Goal: Information Seeking & Learning: Learn about a topic

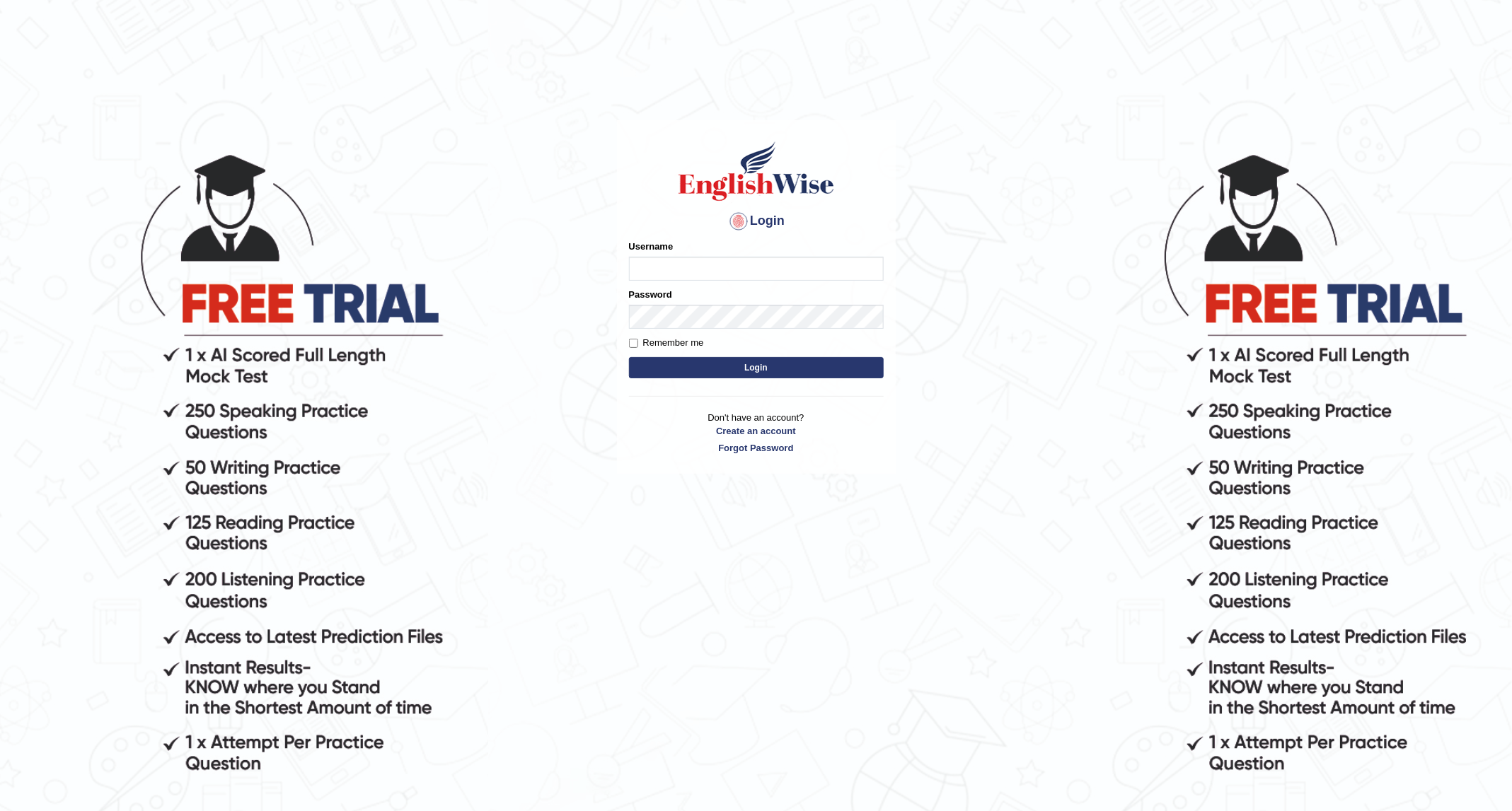
click at [661, 266] on input "Username" at bounding box center [756, 269] width 255 height 24
type input "sanjog1985"
click at [755, 373] on button "Login" at bounding box center [756, 368] width 255 height 22
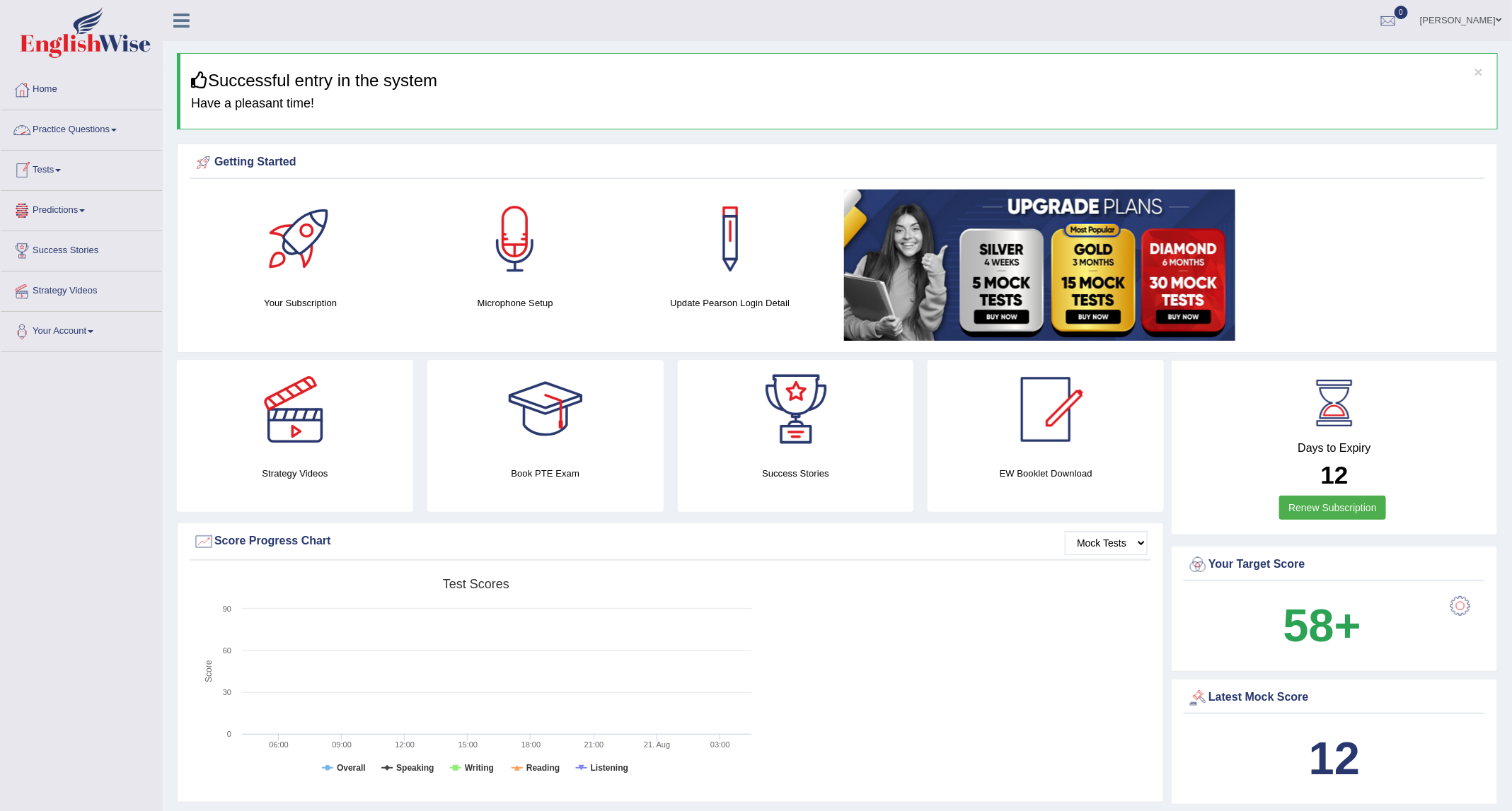
click at [66, 130] on link "Practice Questions" at bounding box center [81, 128] width 161 height 35
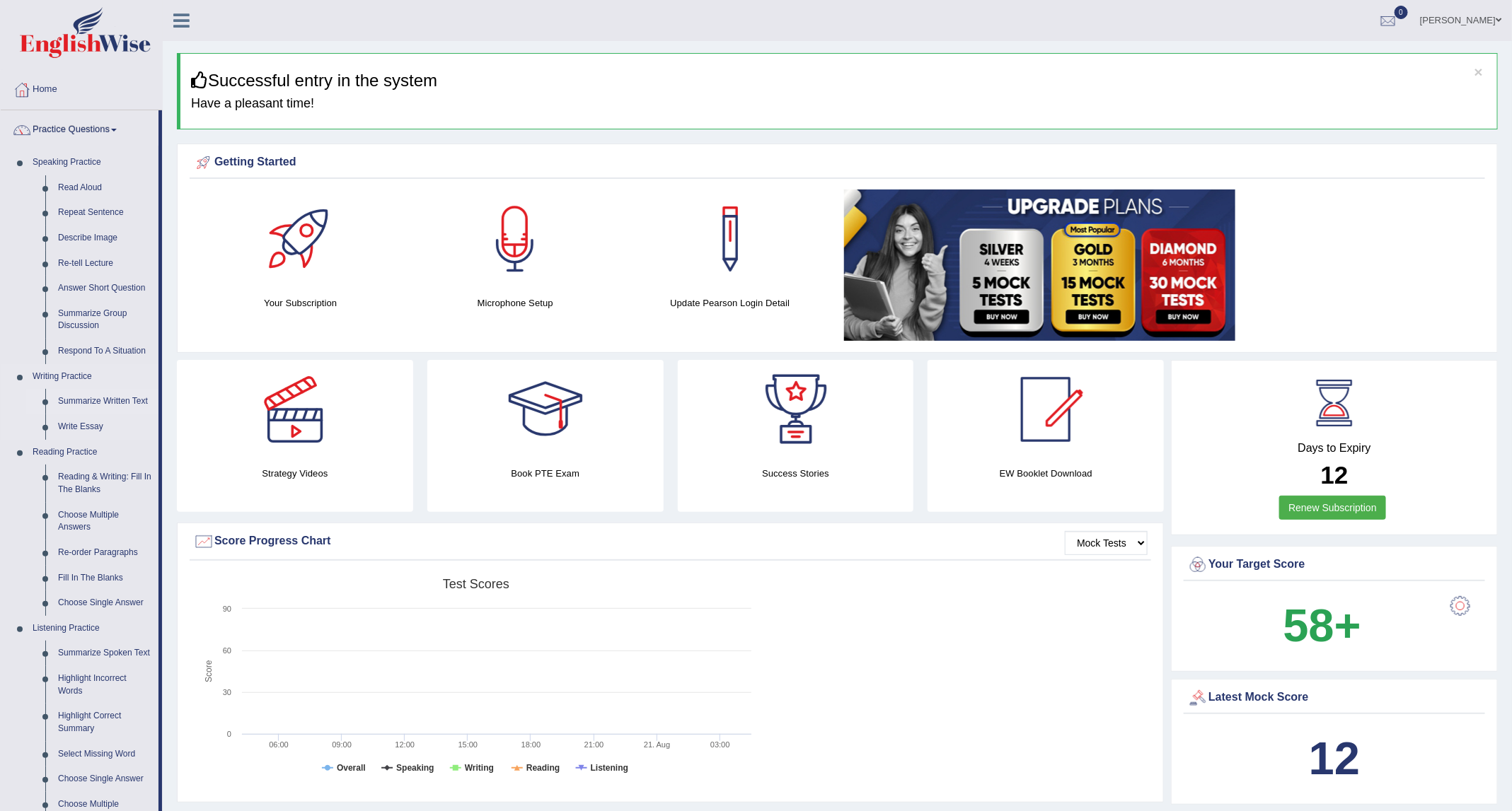
click at [109, 391] on link "Summarize Written Text" at bounding box center [105, 402] width 107 height 26
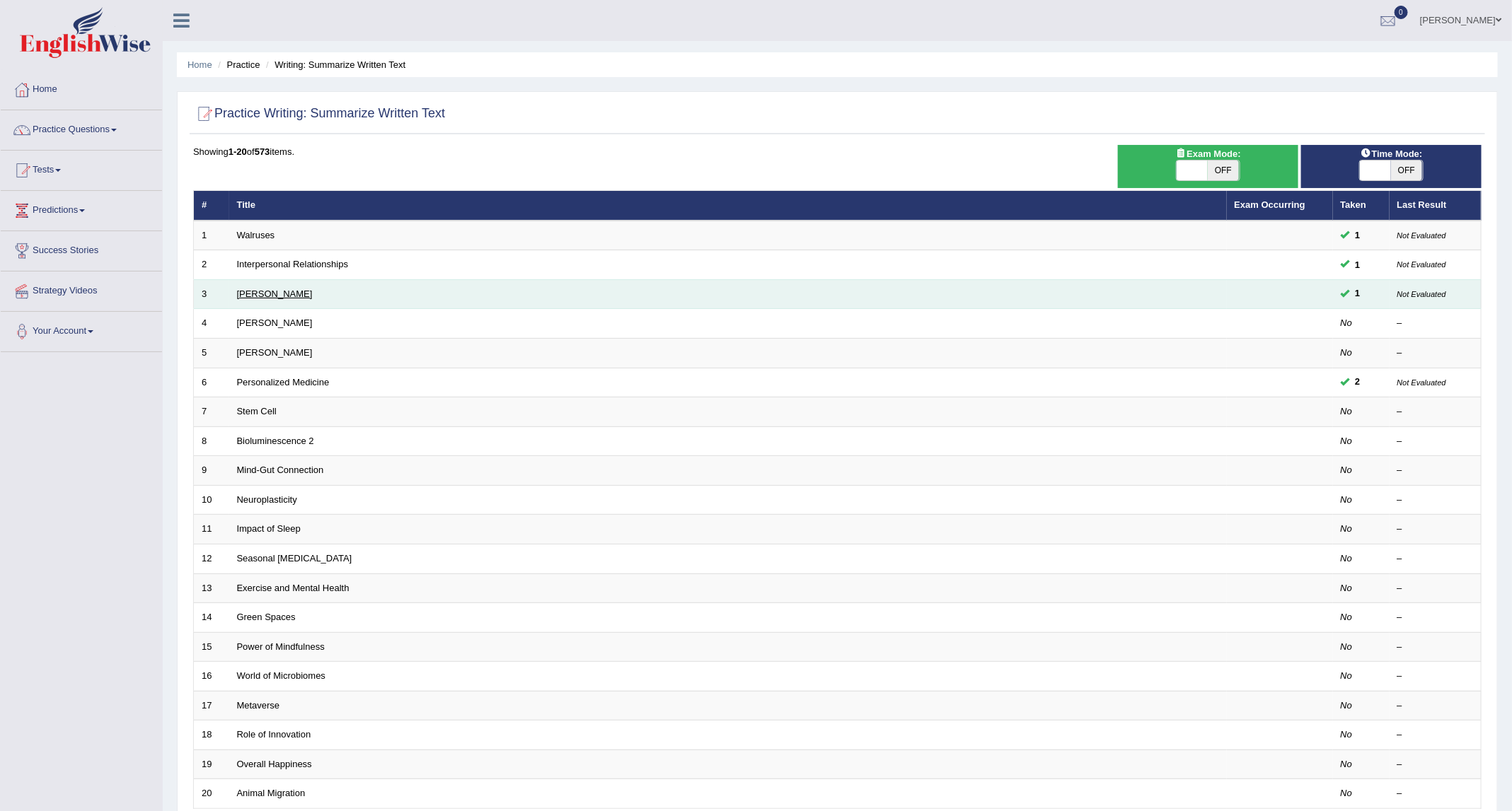
click at [280, 291] on link "Rosalid Franklin" at bounding box center [274, 293] width 76 height 10
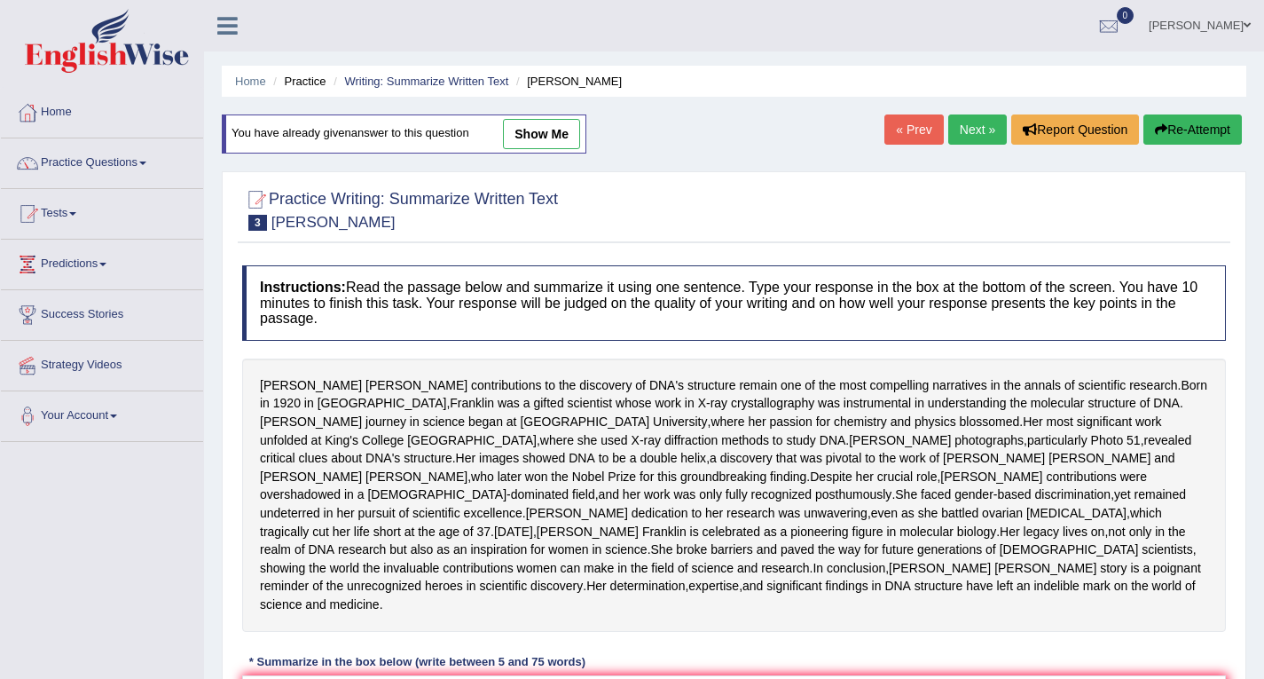
drag, startPoint x: 1764, startPoint y: 1, endPoint x: 864, endPoint y: 192, distance: 920.4
click at [864, 192] on div at bounding box center [734, 209] width 984 height 54
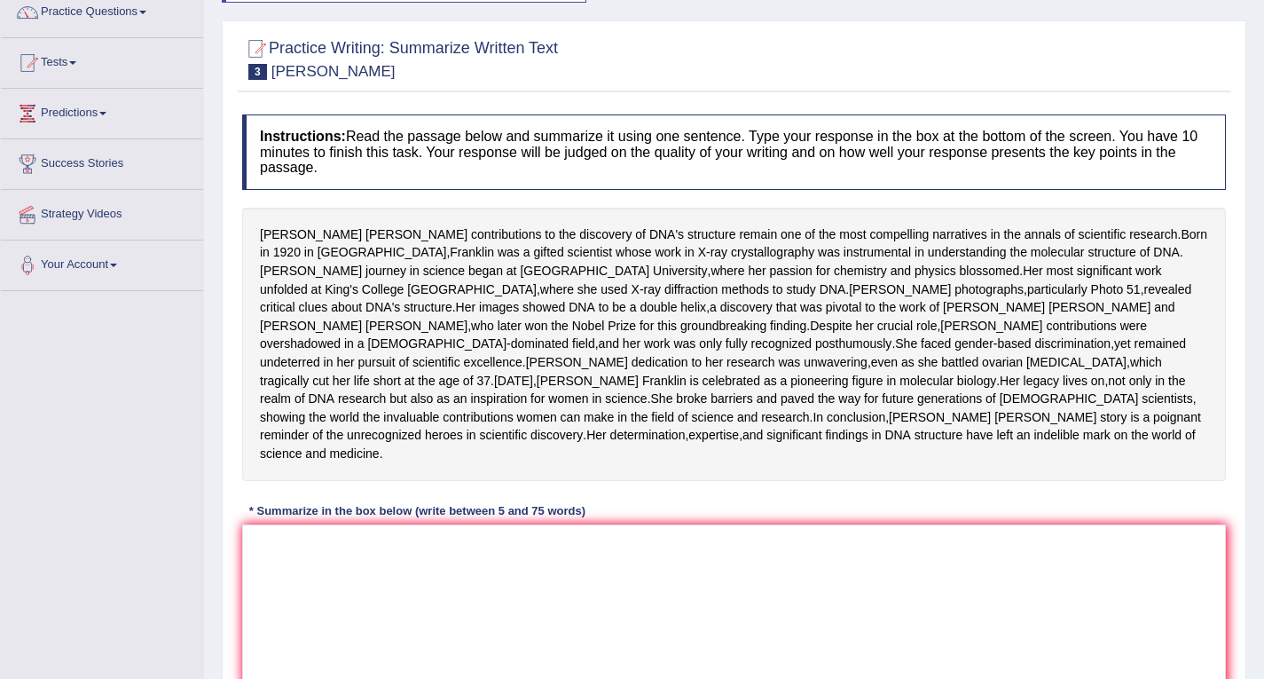
scroll to position [177, 0]
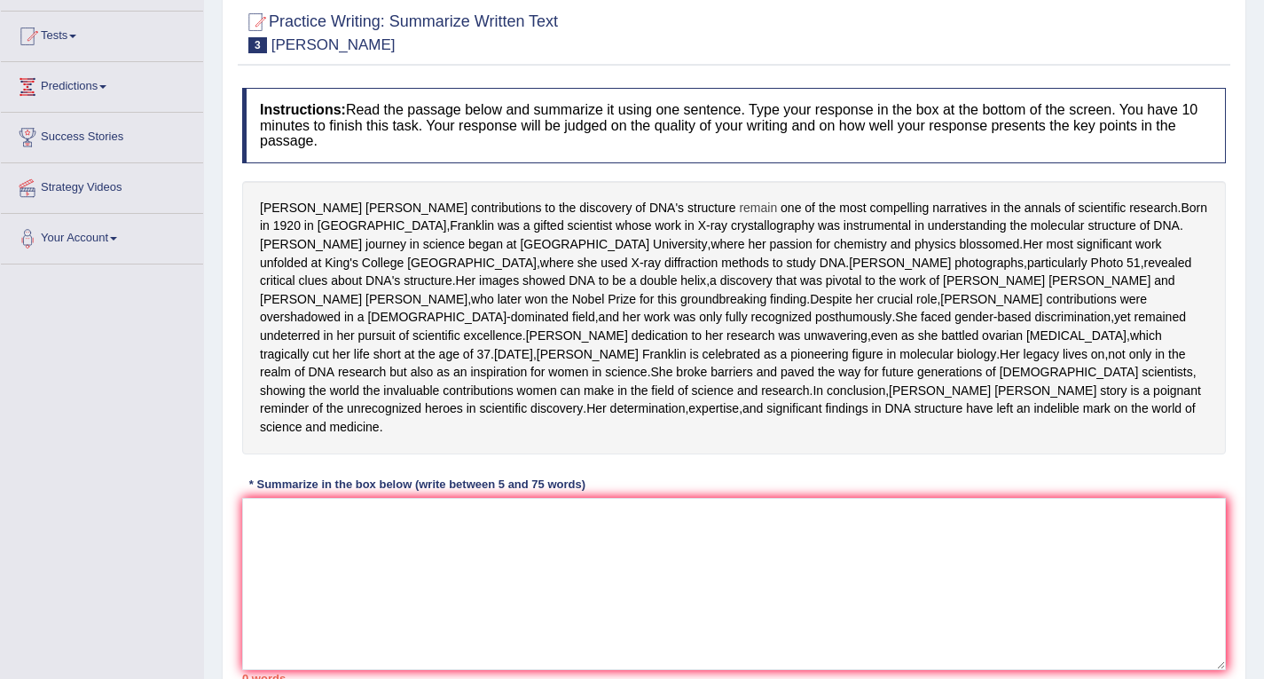
drag, startPoint x: 636, startPoint y: 202, endPoint x: 666, endPoint y: 208, distance: 30.6
click at [739, 208] on span "remain" at bounding box center [758, 208] width 38 height 19
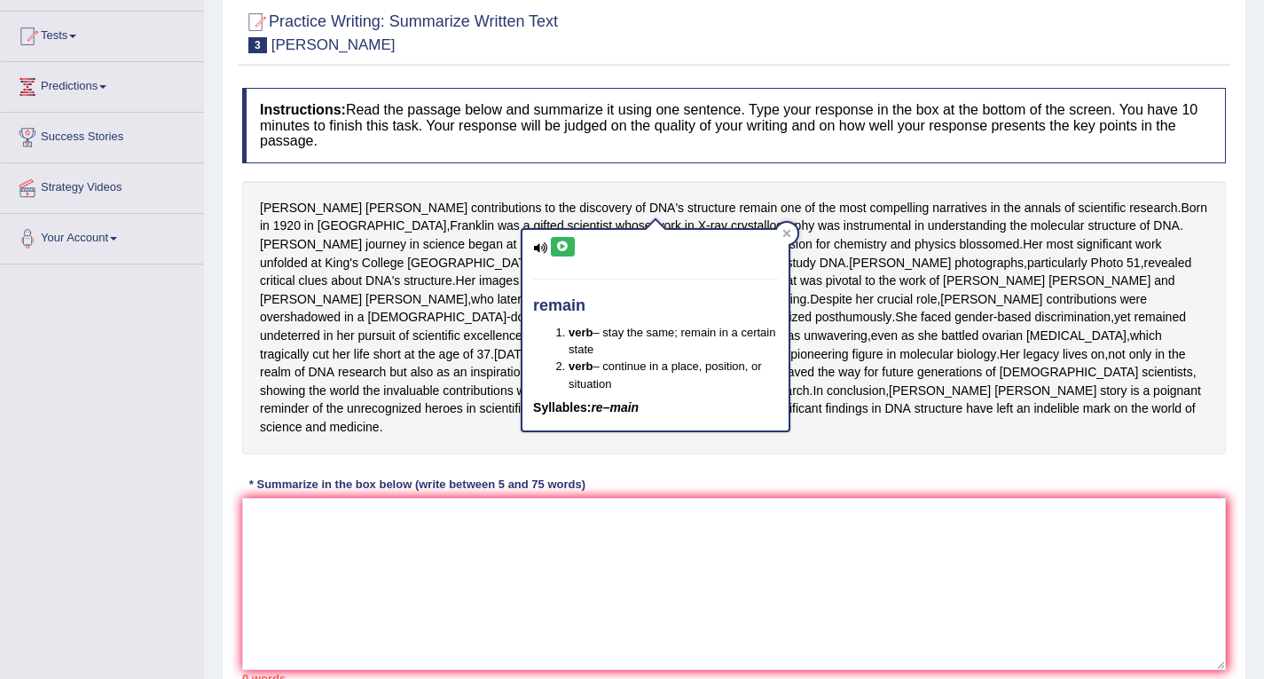
click at [684, 193] on div "[PERSON_NAME] contributions to the discovery of DNA's structure remain one of t…" at bounding box center [734, 317] width 984 height 273
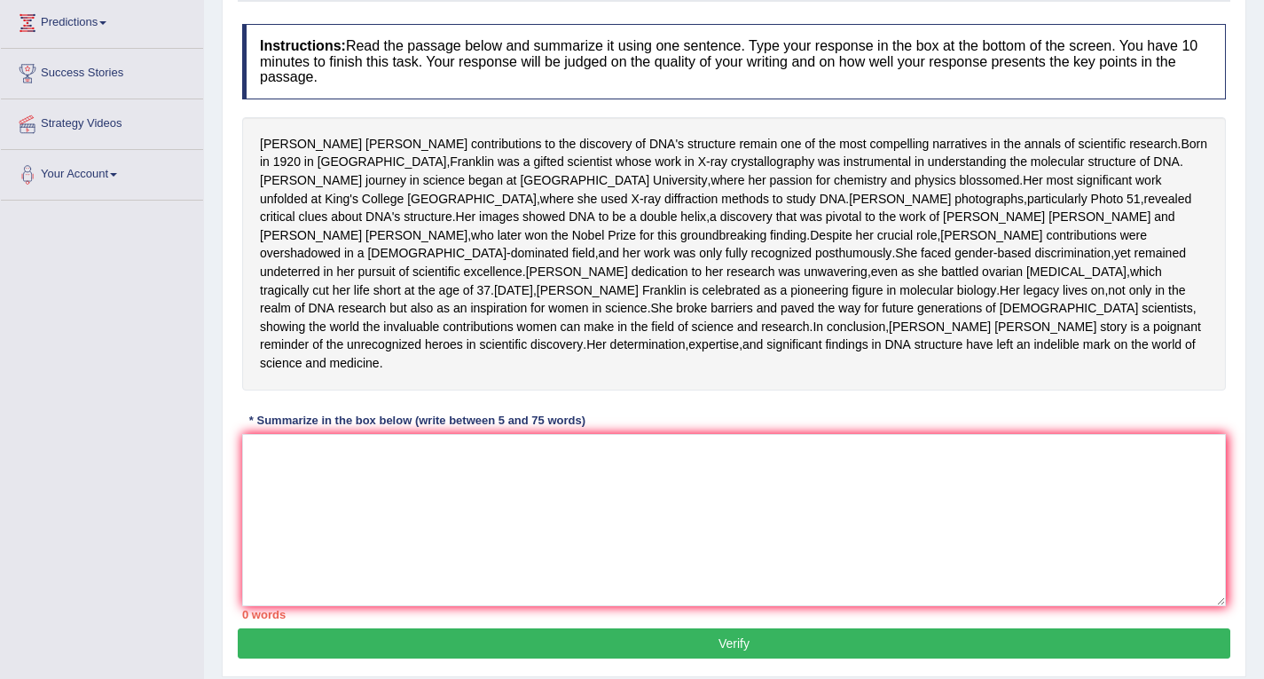
scroll to position [266, 0]
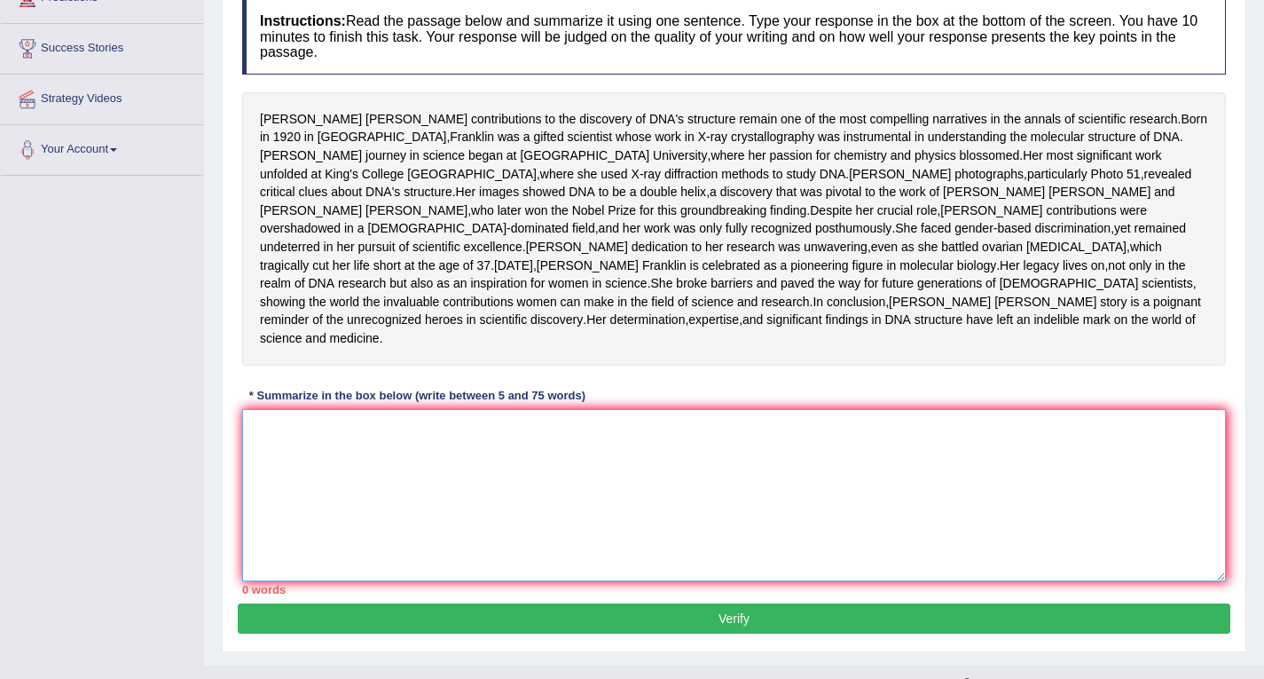
click at [393, 541] on textarea at bounding box center [734, 495] width 984 height 172
click at [253, 516] on textarea "[PERSON_NAME]" at bounding box center [734, 495] width 984 height 172
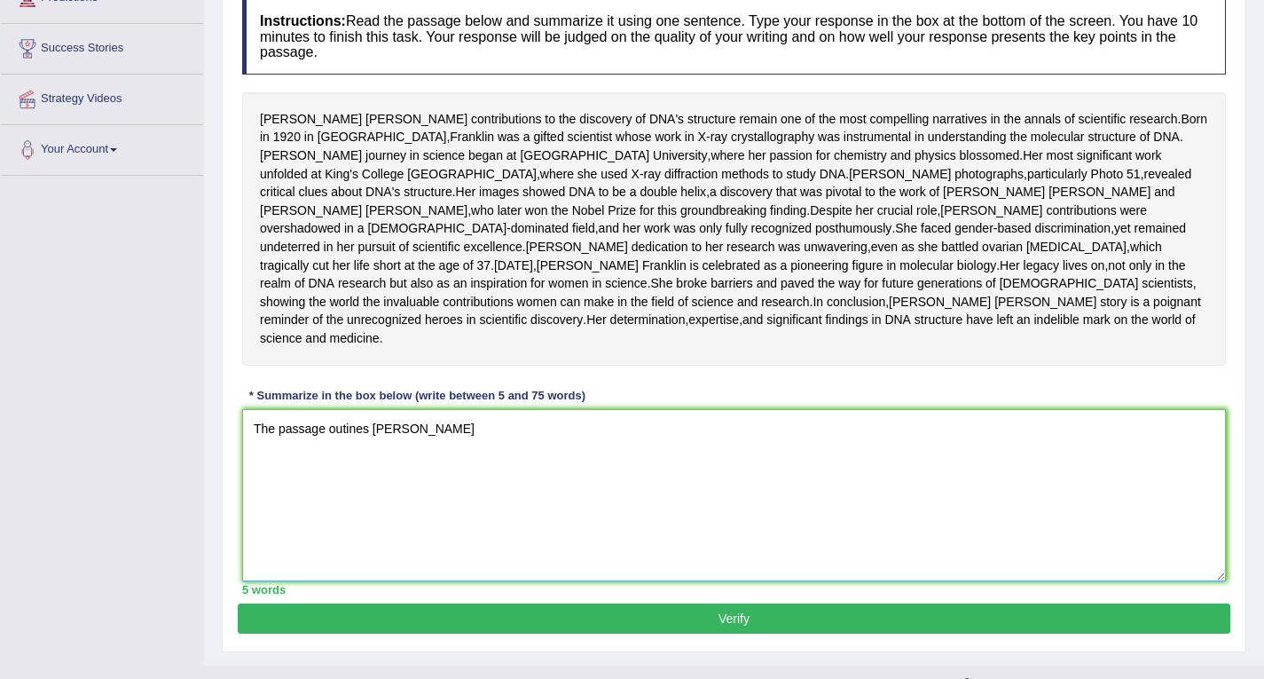
click at [471, 524] on textarea "The passage outines [PERSON_NAME]" at bounding box center [734, 495] width 984 height 172
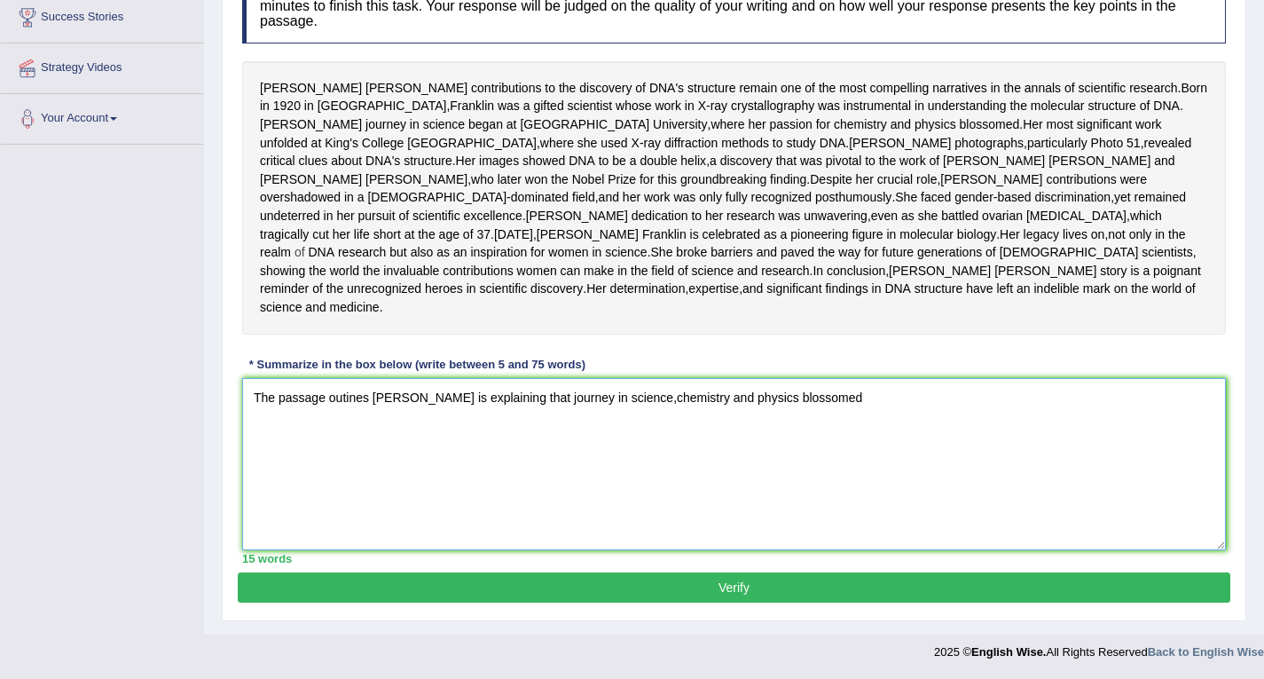
scroll to position [300, 0]
click at [561, 485] on textarea "The passage outines [PERSON_NAME] is explaining that journey in science,chemist…" at bounding box center [734, 464] width 984 height 172
click at [867, 480] on textarea "The passage outines [PERSON_NAME] is explaining that journey in science,chemist…" at bounding box center [734, 464] width 984 height 172
click at [667, 485] on textarea "The passage outines [PERSON_NAME] is explaining that journey in science,chemist…" at bounding box center [734, 464] width 984 height 172
click at [961, 483] on textarea "The passage outines [PERSON_NAME] is explaining that journey in science, chemis…" at bounding box center [734, 464] width 984 height 172
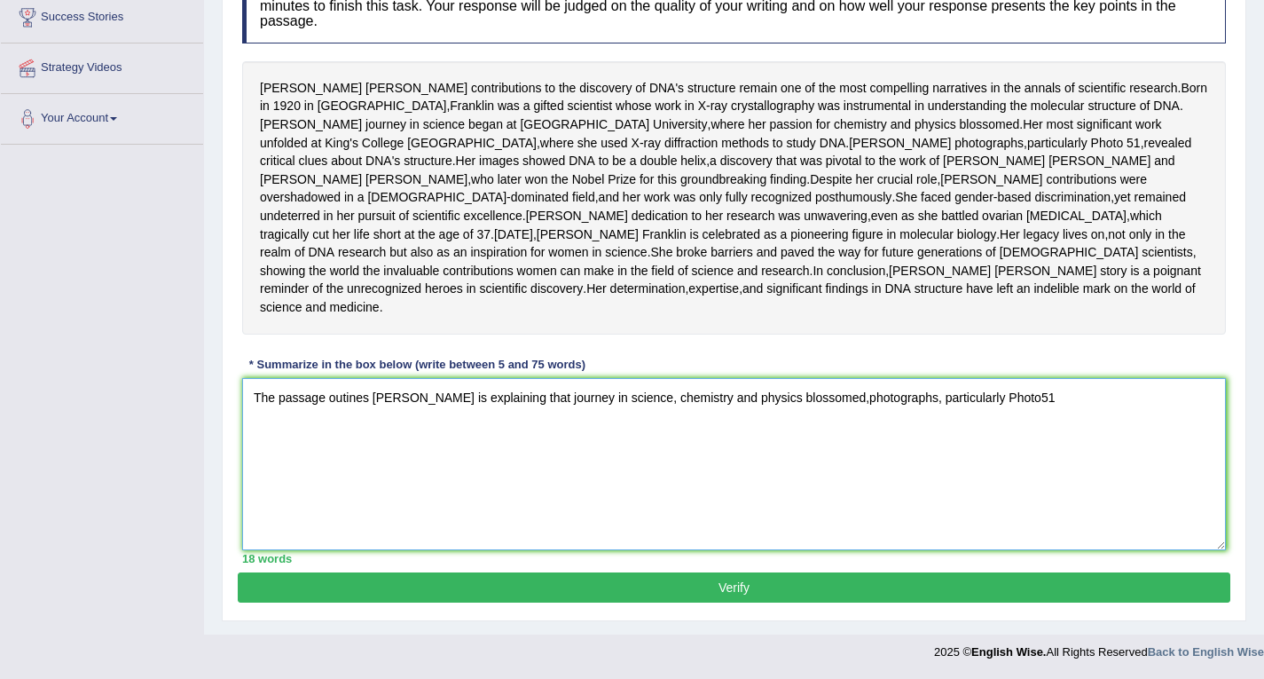
click at [1029, 485] on textarea "The passage outines [PERSON_NAME] is explaining that journey in science, chemis…" at bounding box center [734, 464] width 984 height 172
click at [1058, 486] on textarea "The passage outines [PERSON_NAME] is explaining that journey in science, chemis…" at bounding box center [734, 464] width 984 height 172
click at [560, 487] on textarea "The passage outines [PERSON_NAME] is explaining that journey in science, chemis…" at bounding box center [734, 464] width 984 height 172
click at [546, 518] on textarea "The passage outines [PERSON_NAME] is explaining that discovery of DNA' structur…" at bounding box center [734, 464] width 984 height 172
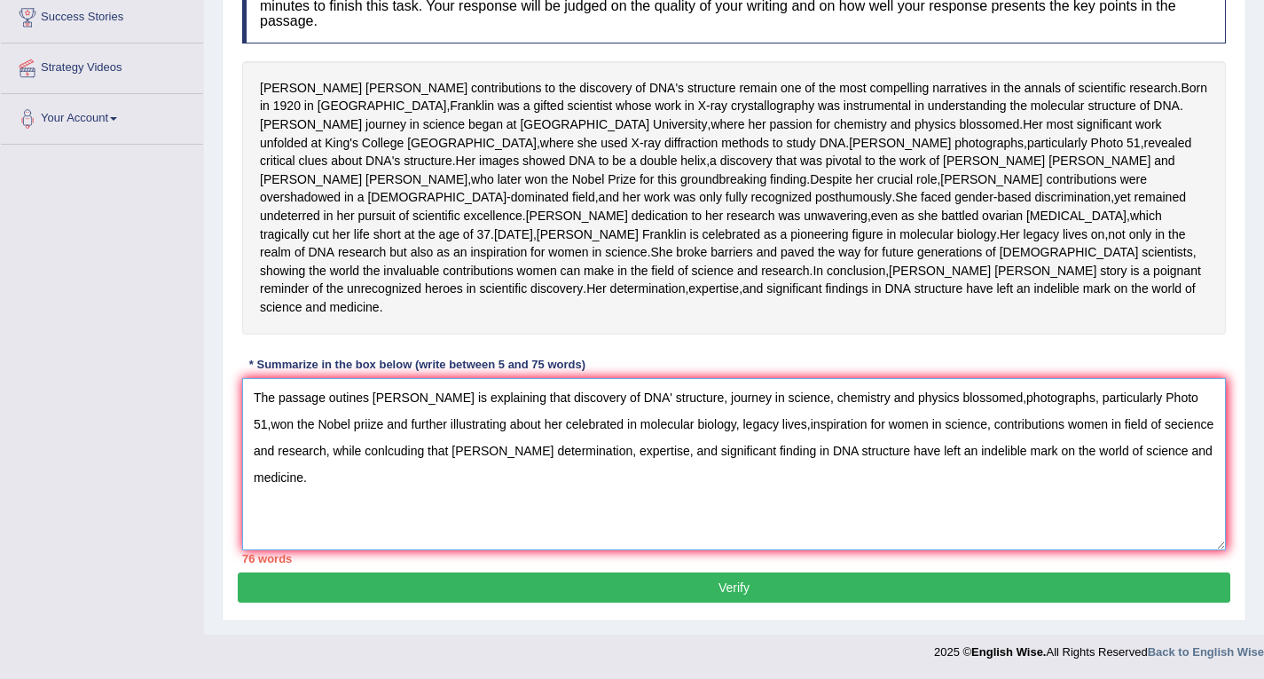
scroll to position [388, 0]
type textarea "The passage outines [PERSON_NAME] is explaining that discovery of DNA' structur…"
click at [766, 584] on button "Verify" at bounding box center [734, 587] width 993 height 30
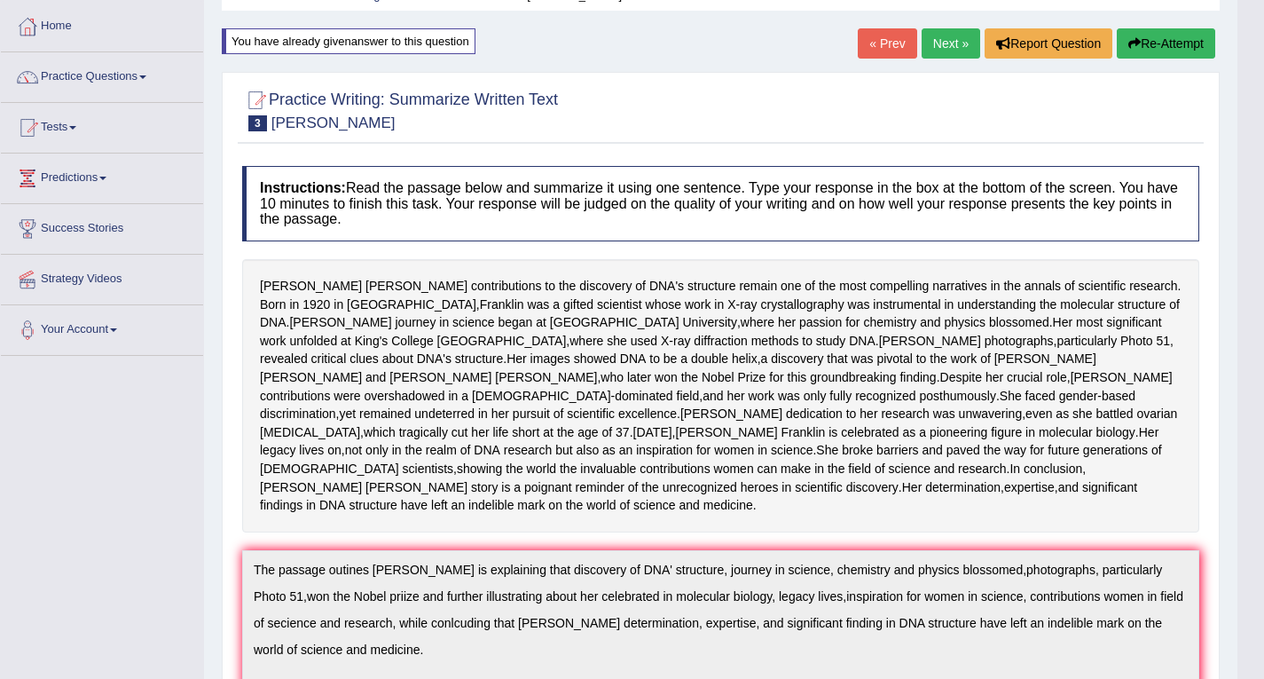
scroll to position [0, 0]
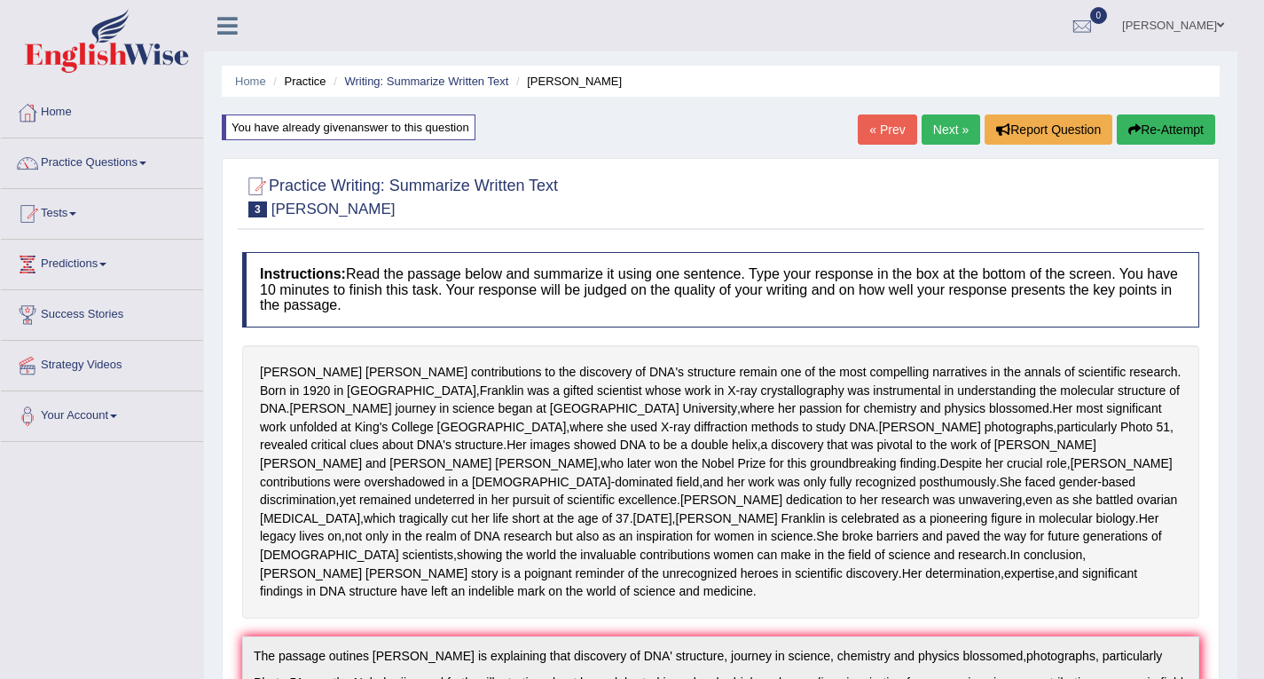
click at [933, 122] on link "Next »" at bounding box center [951, 129] width 59 height 30
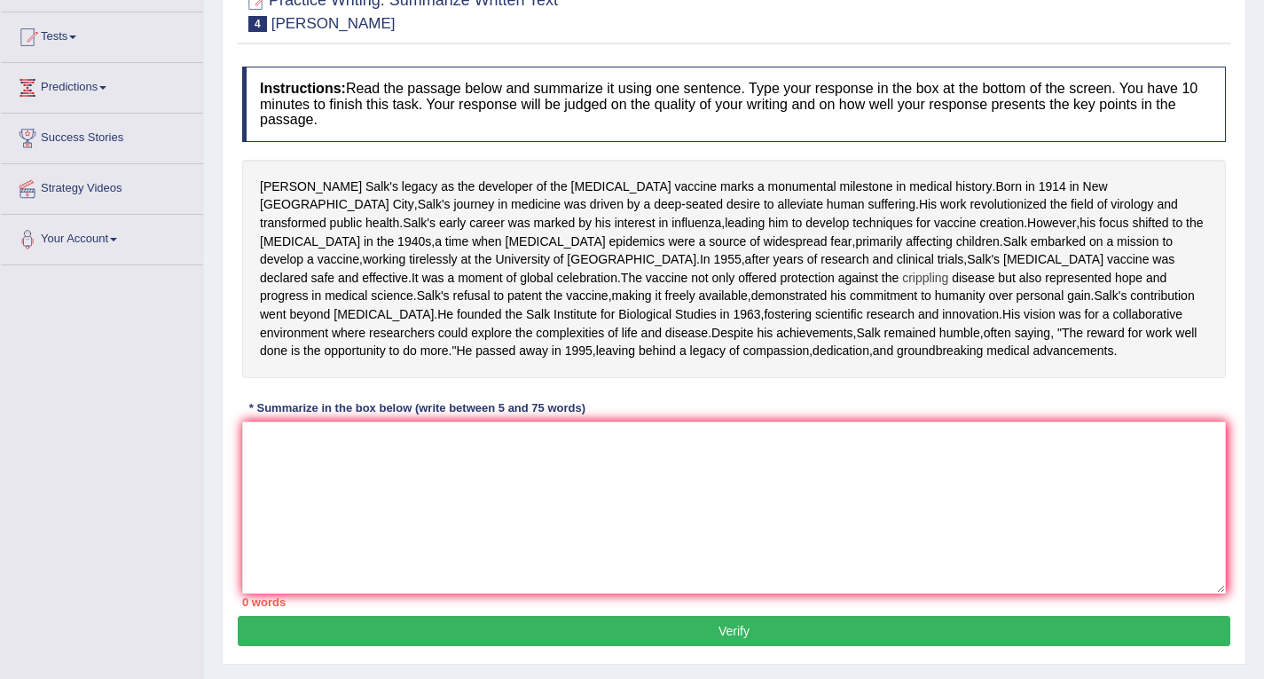
scroll to position [177, 0]
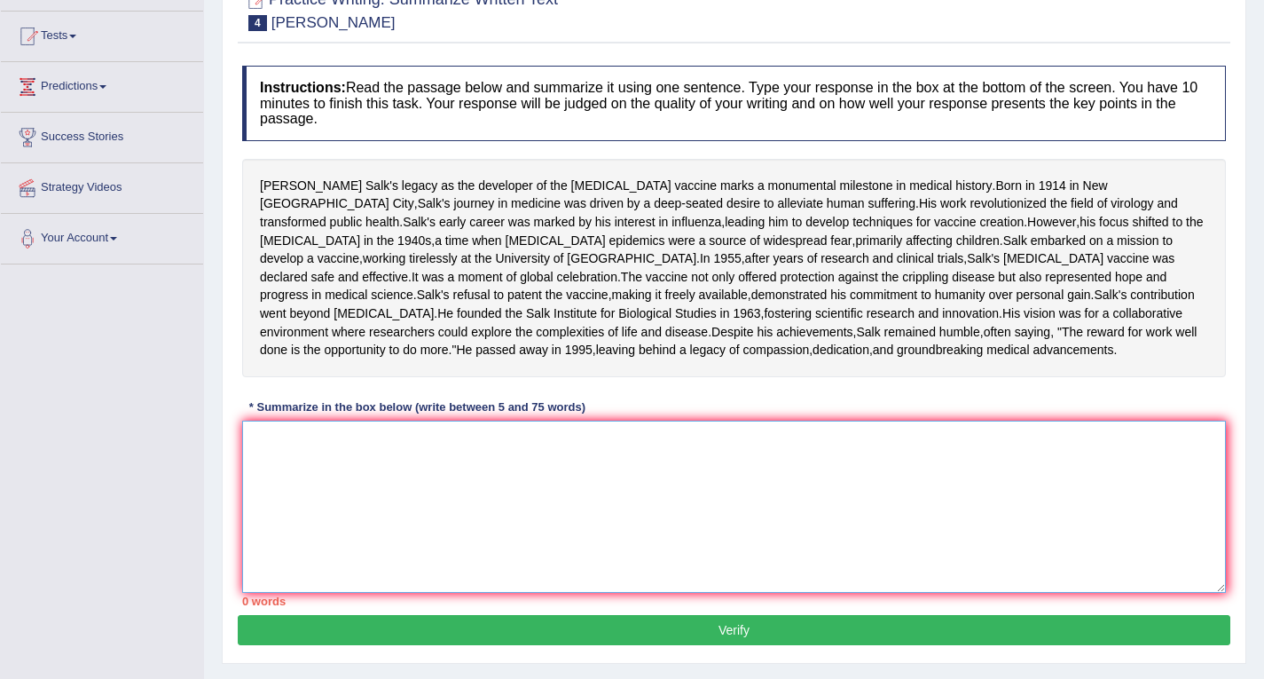
drag, startPoint x: 404, startPoint y: 554, endPoint x: 414, endPoint y: 545, distance: 14.4
click at [405, 554] on textarea at bounding box center [734, 506] width 984 height 172
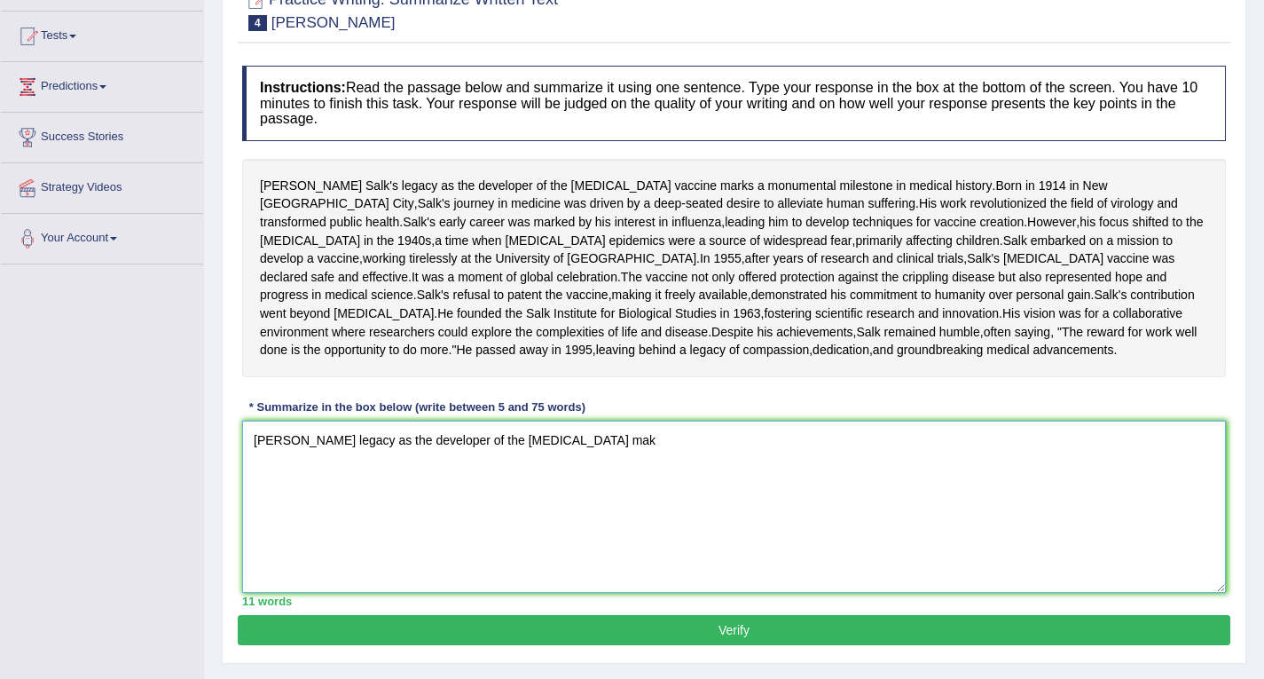
click at [252, 549] on textarea "[PERSON_NAME] legacy as the developer of the [MEDICAL_DATA] mak" at bounding box center [734, 506] width 984 height 172
click at [599, 560] on textarea "[PERSON_NAME] legacy as the developer of the [MEDICAL_DATA] mak" at bounding box center [734, 506] width 984 height 172
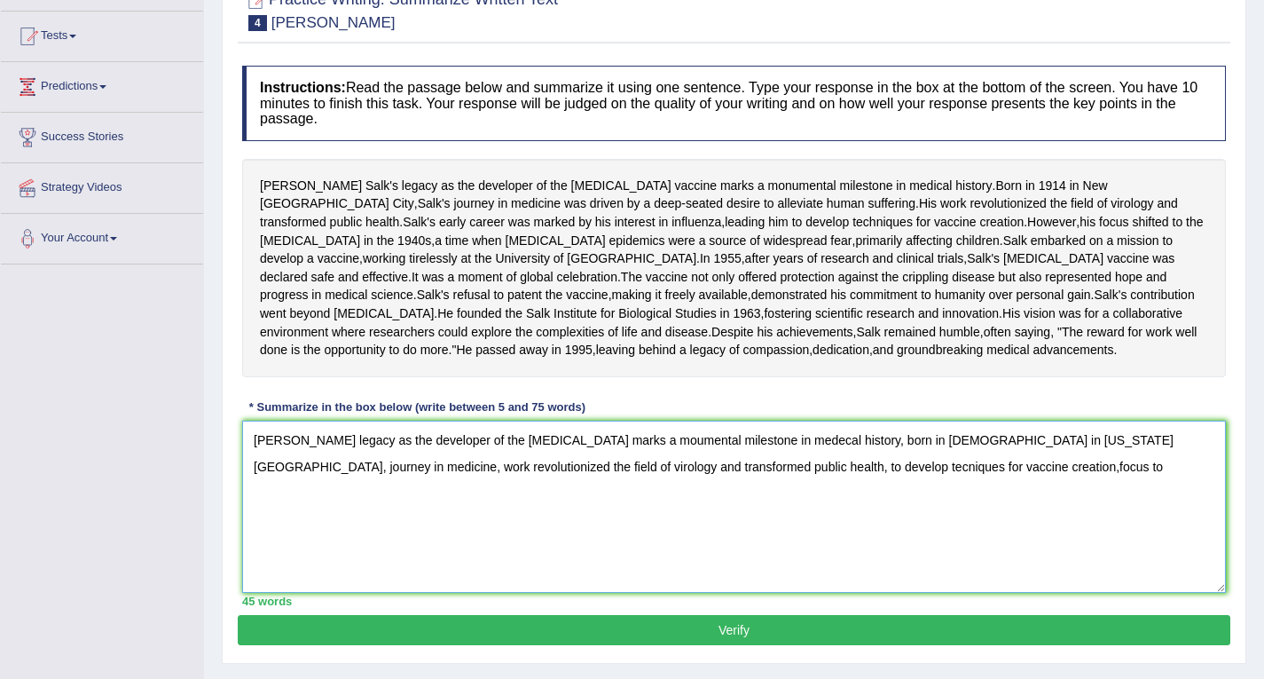
click at [839, 577] on textarea "[PERSON_NAME] legacy as the developer of the [MEDICAL_DATA] marks a moumental m…" at bounding box center [734, 506] width 984 height 172
click at [891, 573] on textarea "[PERSON_NAME] legacy as the developer of the [MEDICAL_DATA] marks a moumental m…" at bounding box center [734, 506] width 984 height 172
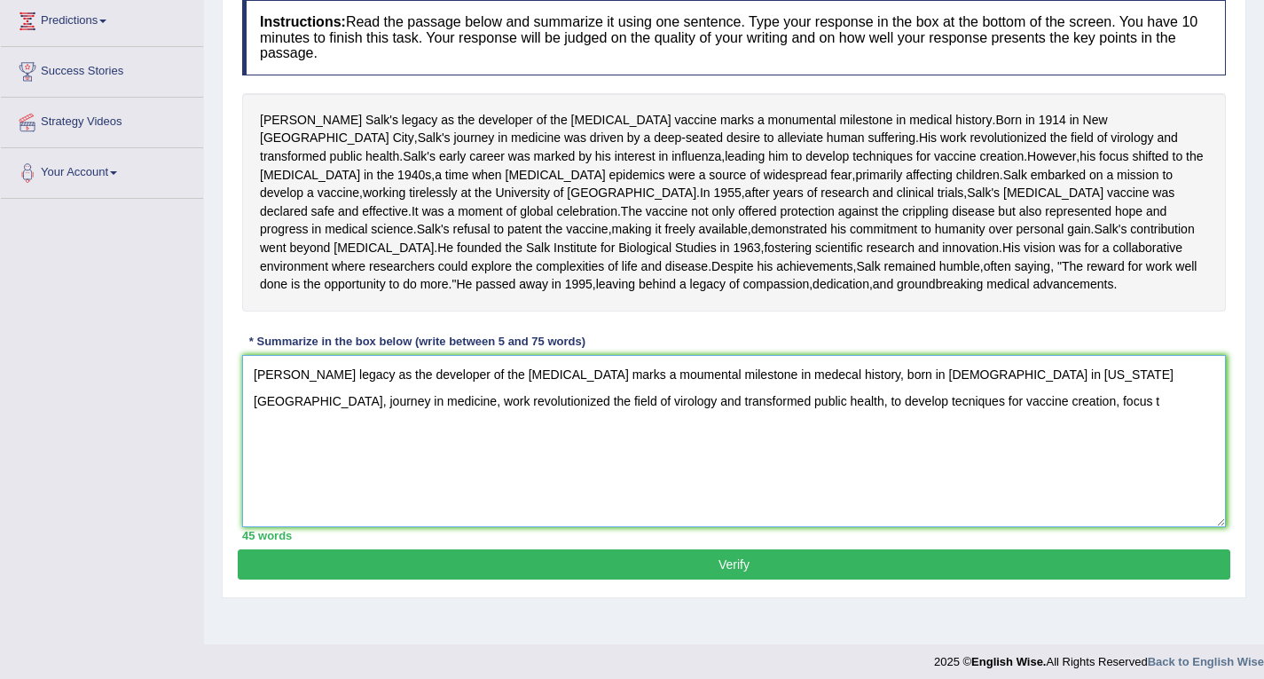
scroll to position [330, 0]
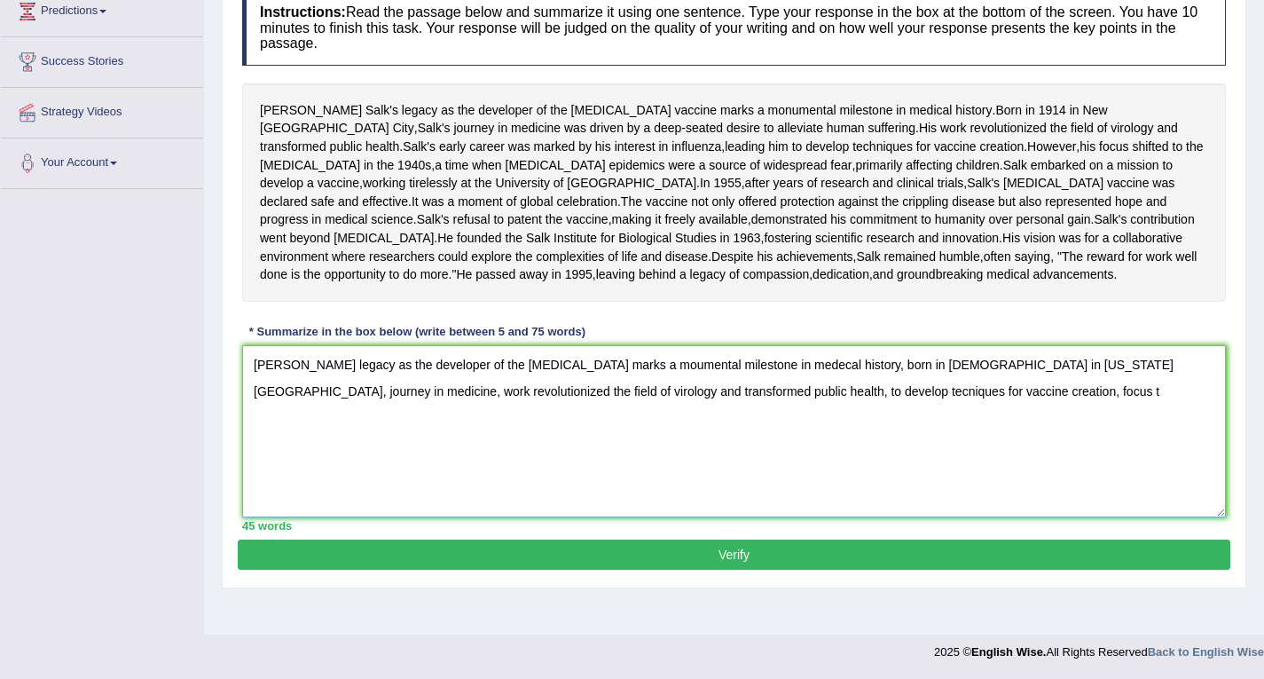
type textarea "[PERSON_NAME] legacy as the developer of the [MEDICAL_DATA] marks a moumental m…"
click at [646, 569] on button "Verify" at bounding box center [734, 554] width 993 height 30
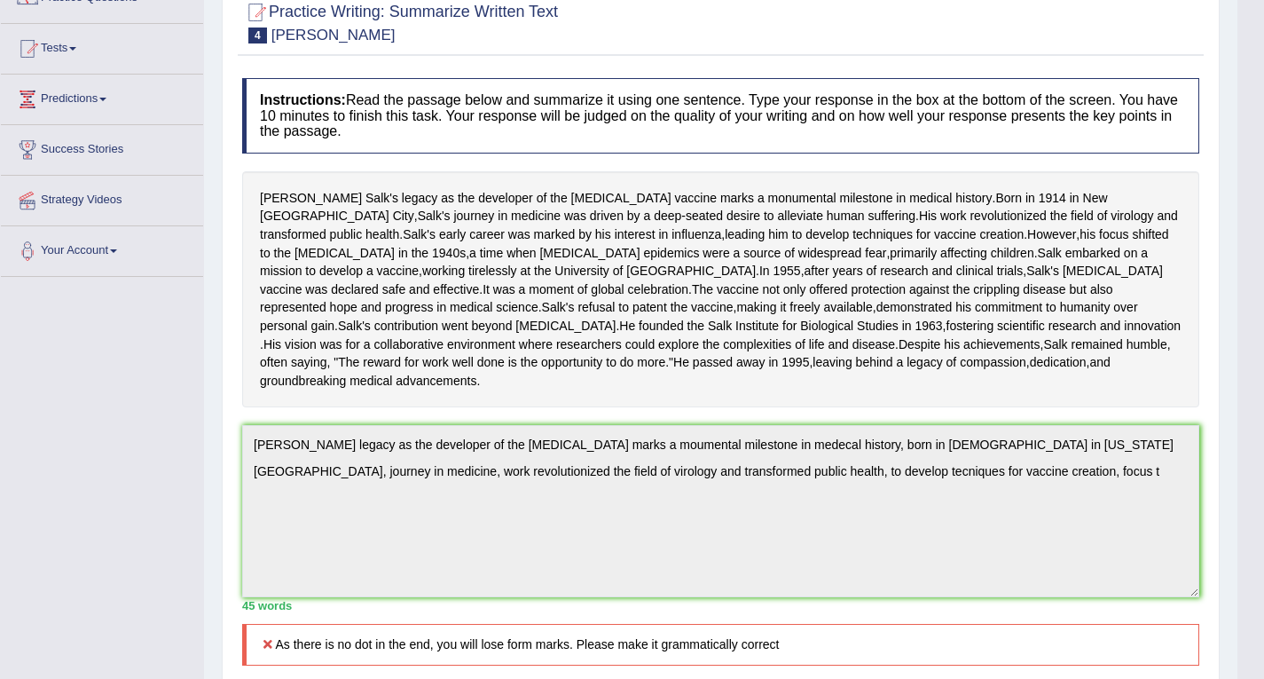
scroll to position [71, 0]
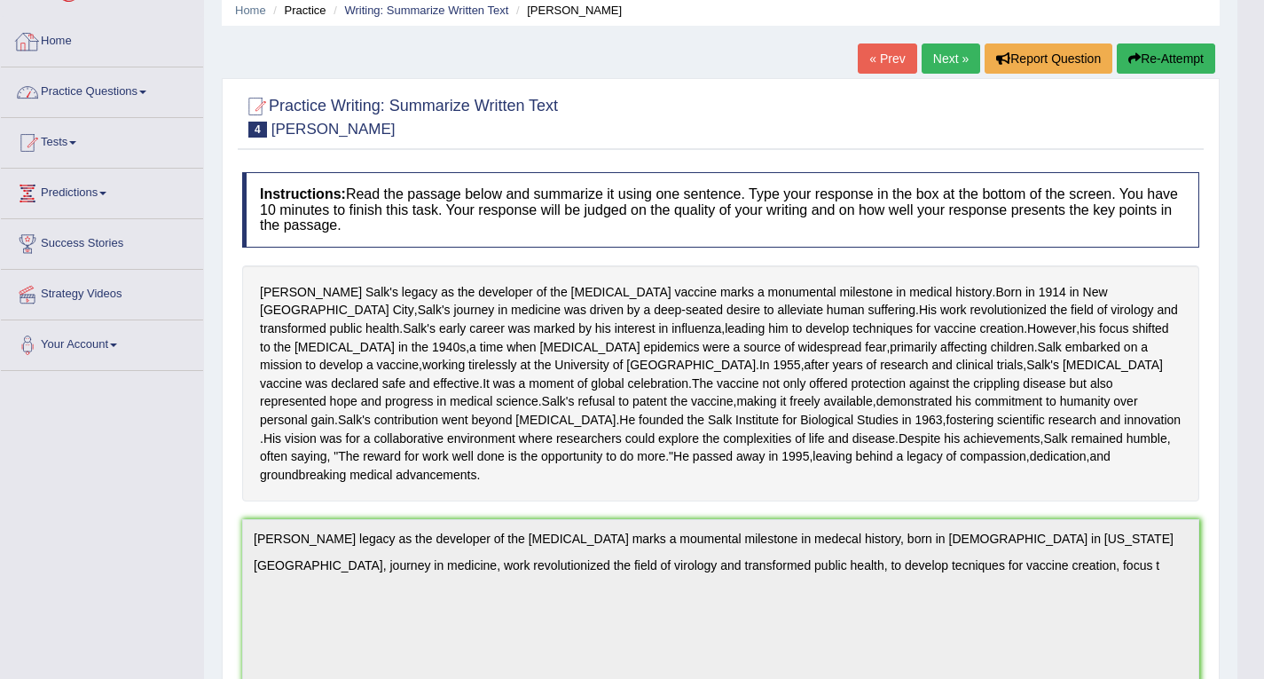
click at [98, 84] on link "Practice Questions" at bounding box center [102, 89] width 202 height 44
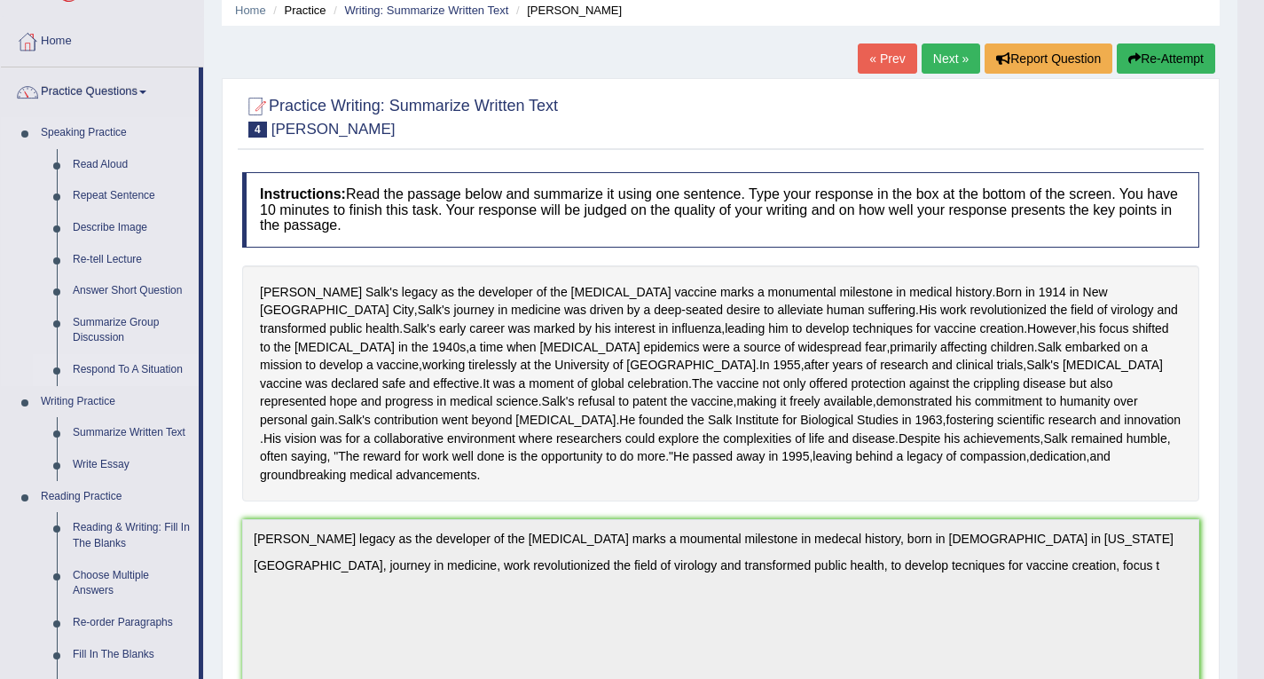
click at [118, 364] on link "Respond To A Situation" at bounding box center [132, 370] width 134 height 32
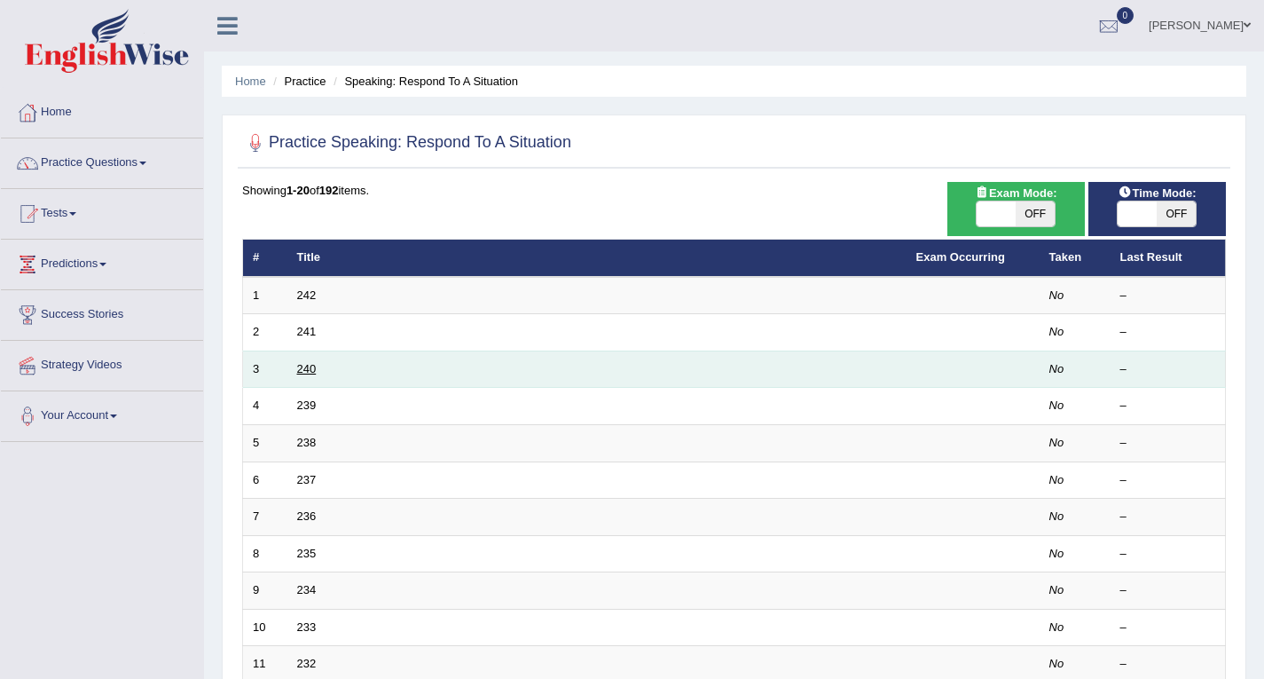
click at [315, 369] on link "240" at bounding box center [307, 368] width 20 height 13
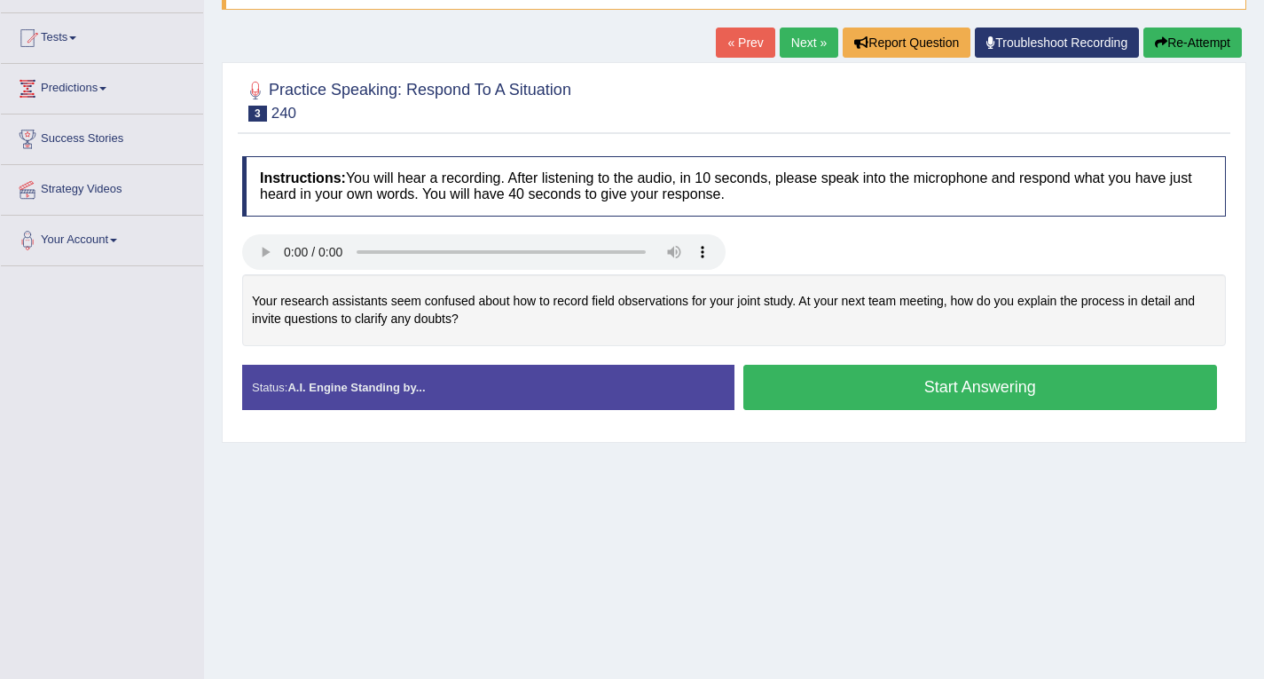
scroll to position [177, 0]
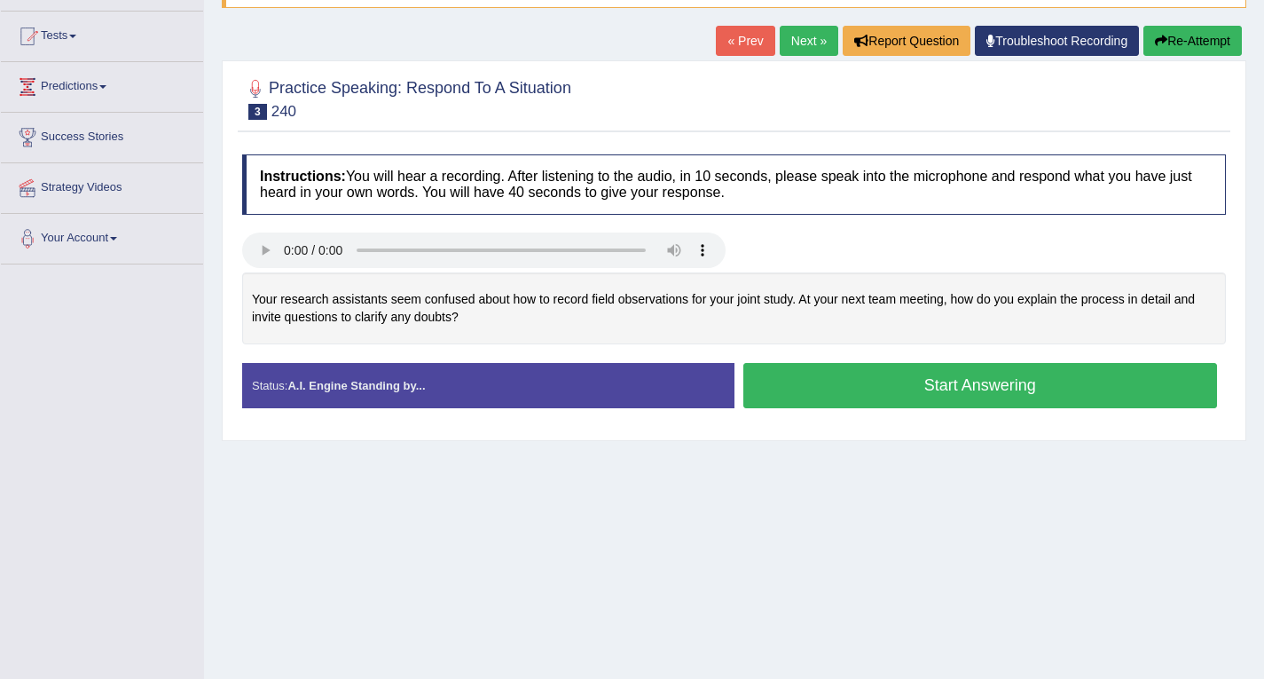
click at [788, 379] on button "Start Answering" at bounding box center [980, 385] width 475 height 45
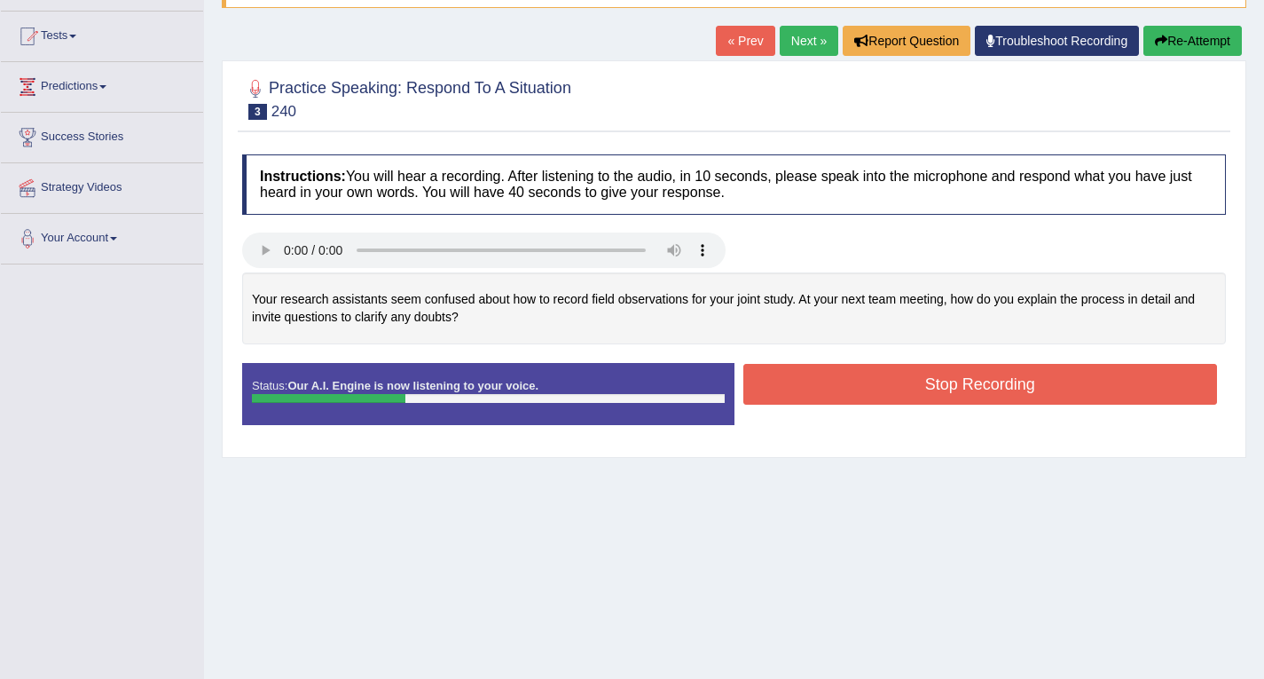
click at [906, 378] on button "Stop Recording" at bounding box center [980, 384] width 475 height 41
